Goal: Use online tool/utility: Utilize a website feature to perform a specific function

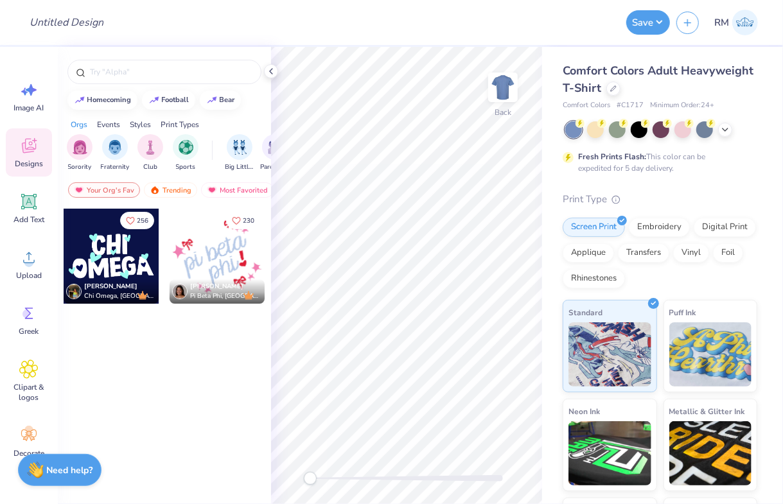
click at [109, 273] on div at bounding box center [111, 256] width 95 height 95
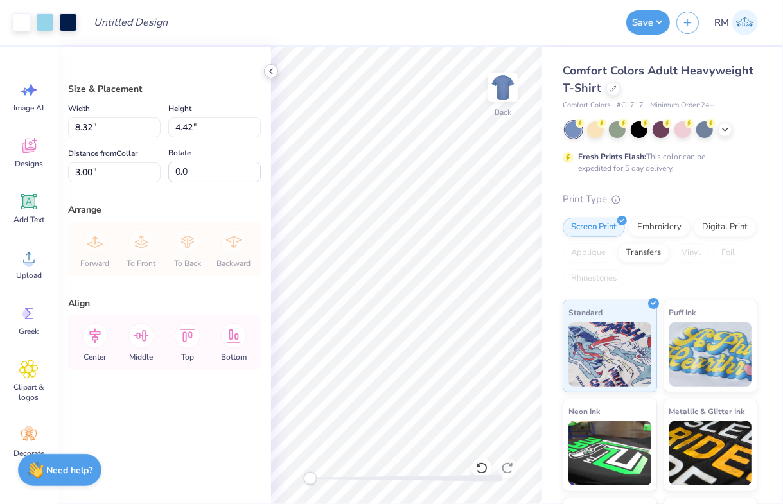
click at [270, 64] on div at bounding box center [271, 71] width 14 height 14
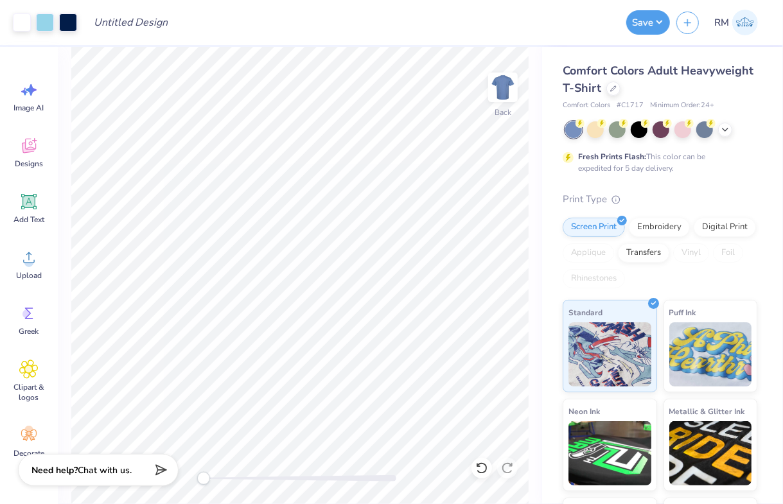
type input "4.50"
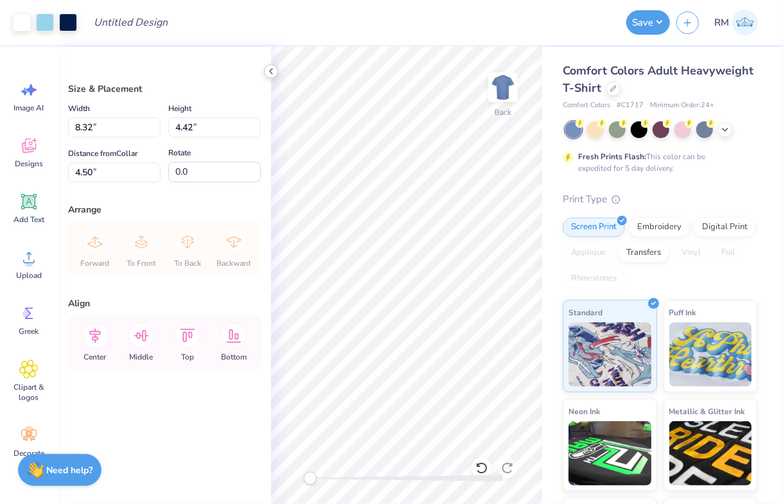
click at [271, 68] on icon at bounding box center [271, 71] width 10 height 10
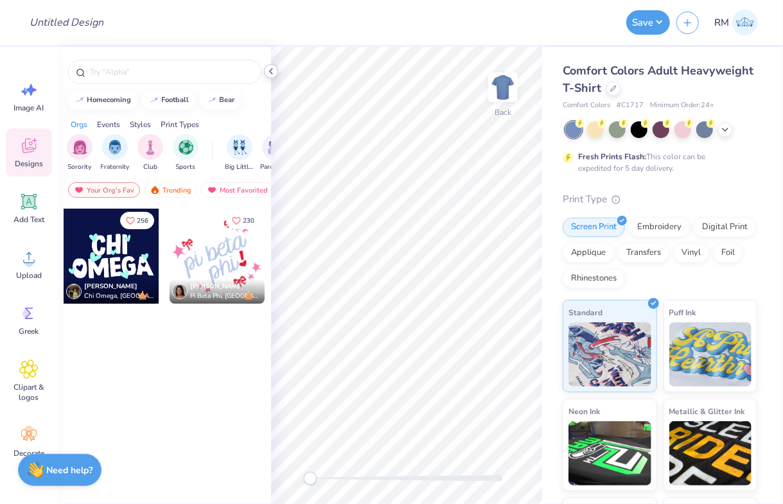
click at [272, 69] on polyline at bounding box center [271, 71] width 3 height 5
